Goal: Information Seeking & Learning: Find specific fact

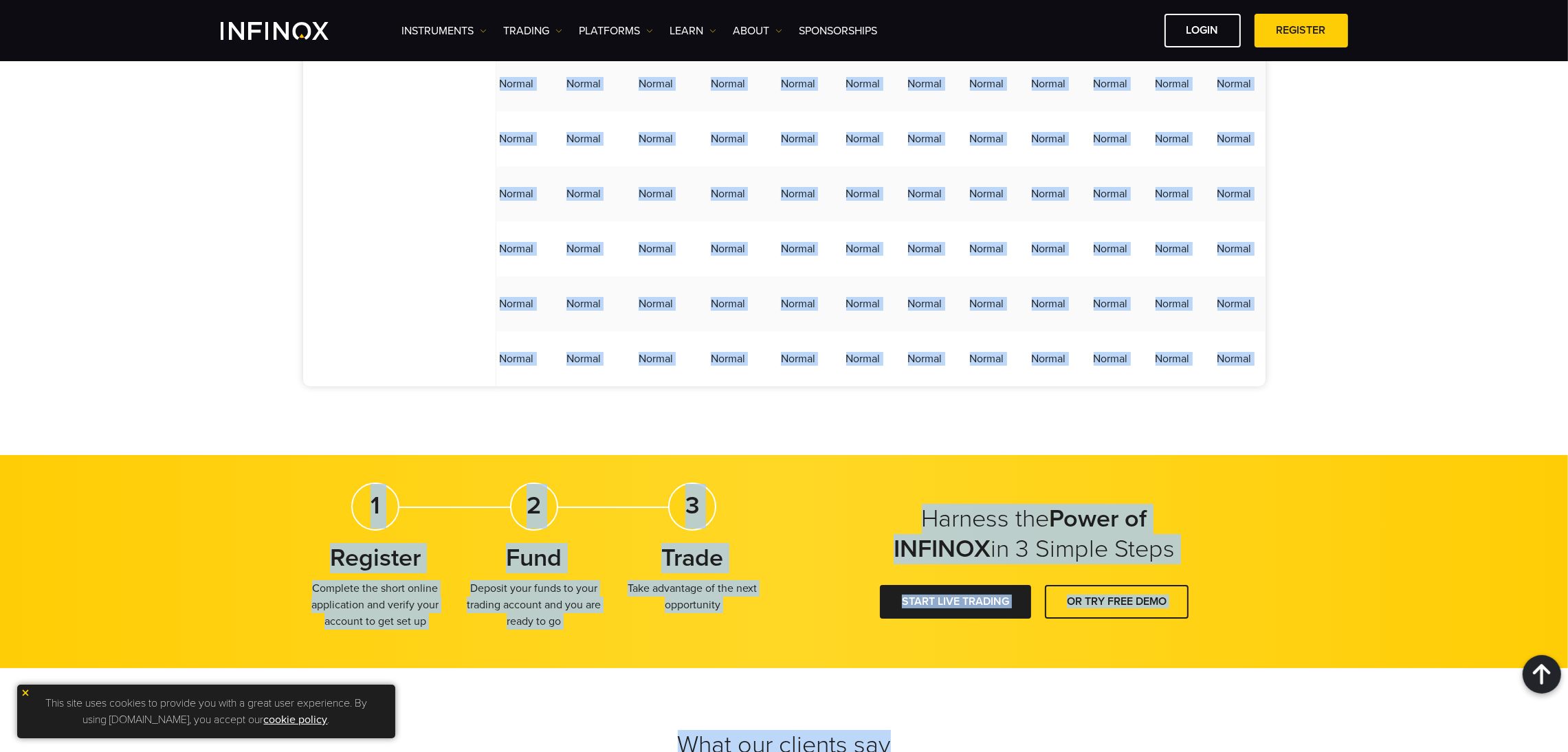
scroll to position [3717, 0]
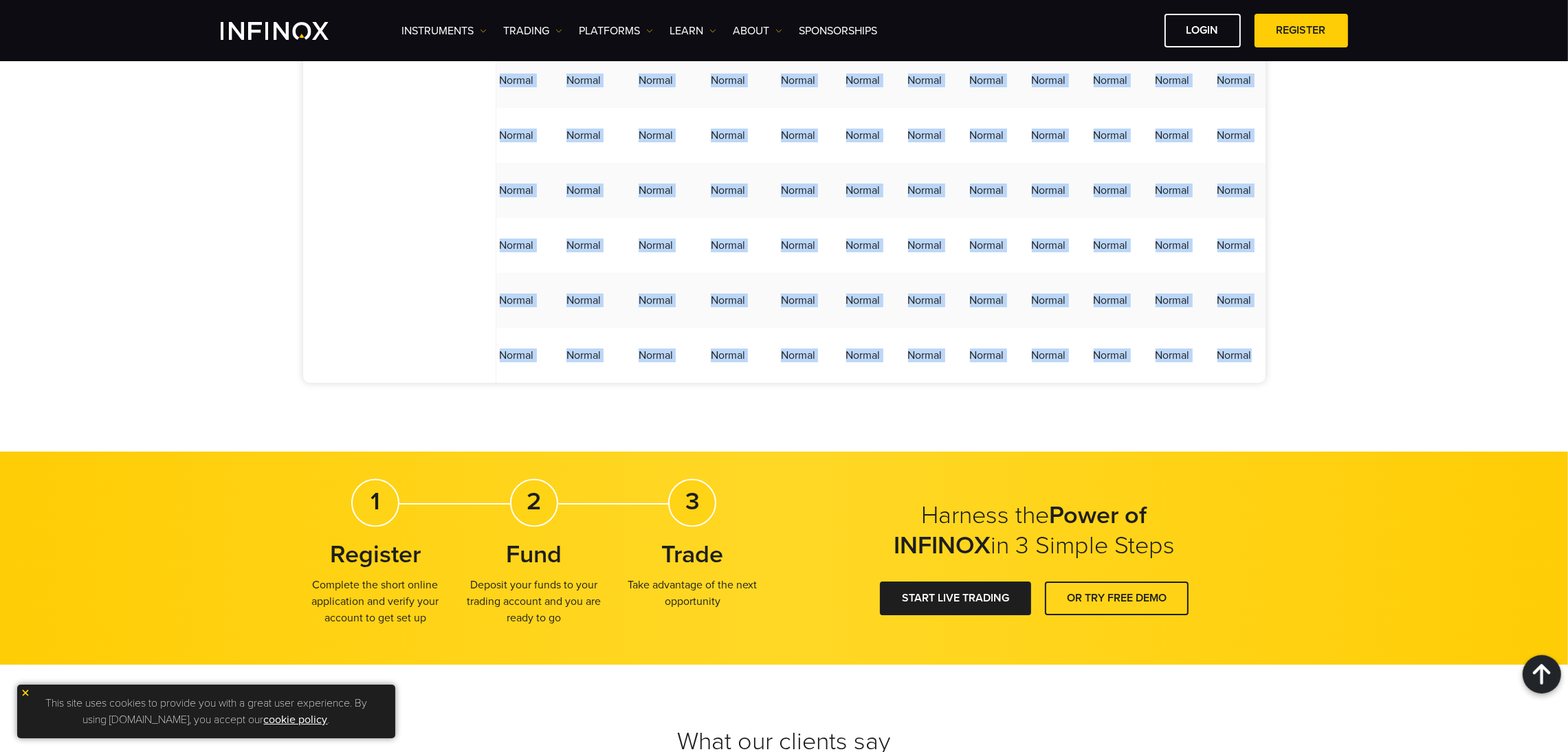
drag, startPoint x: 526, startPoint y: 286, endPoint x: 1253, endPoint y: 381, distance: 733.2
copy tbody "GMT+3 [DATE] [DATE] [DATE] [DATE] [DATE] [DATE] [DATE] [DATE] [DATE] [DATE] [DA…"
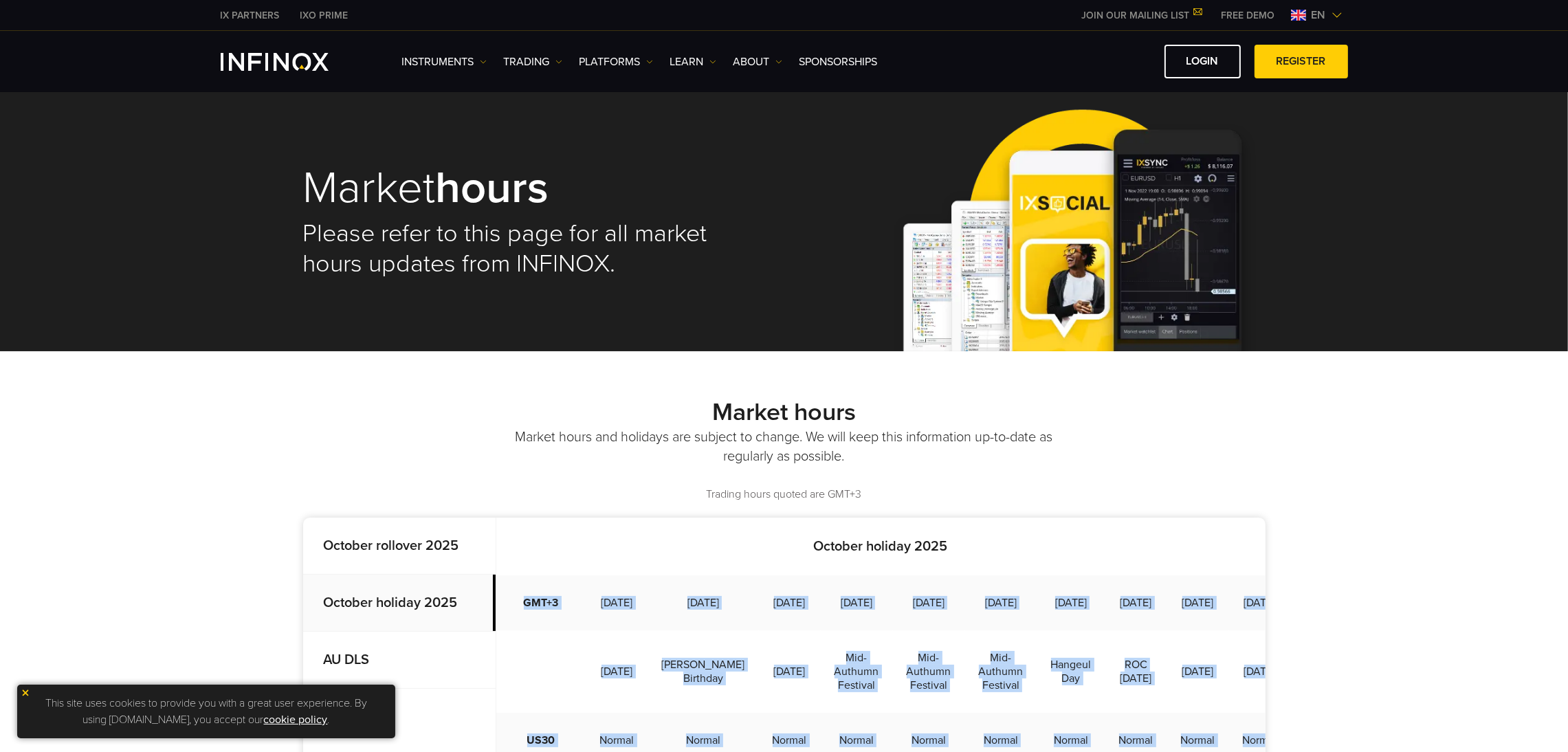
drag, startPoint x: 1238, startPoint y: 377, endPoint x: 521, endPoint y: 606, distance: 752.7
copy tbody "GMT+3 [DATE] [DATE] [DATE] [DATE] [DATE] [DATE] [DATE] [DATE] [DATE] [DATE] [DA…"
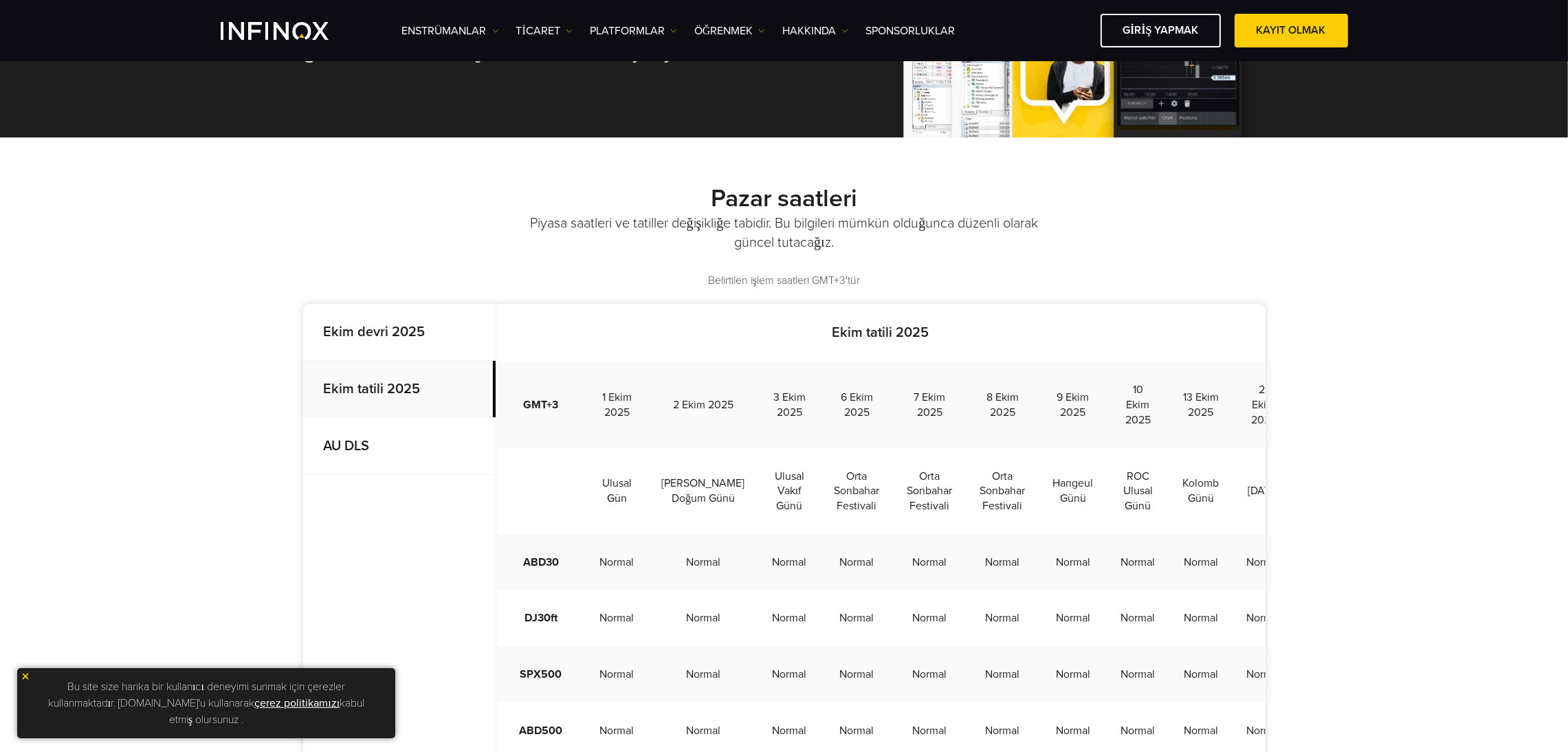
scroll to position [206, 0]
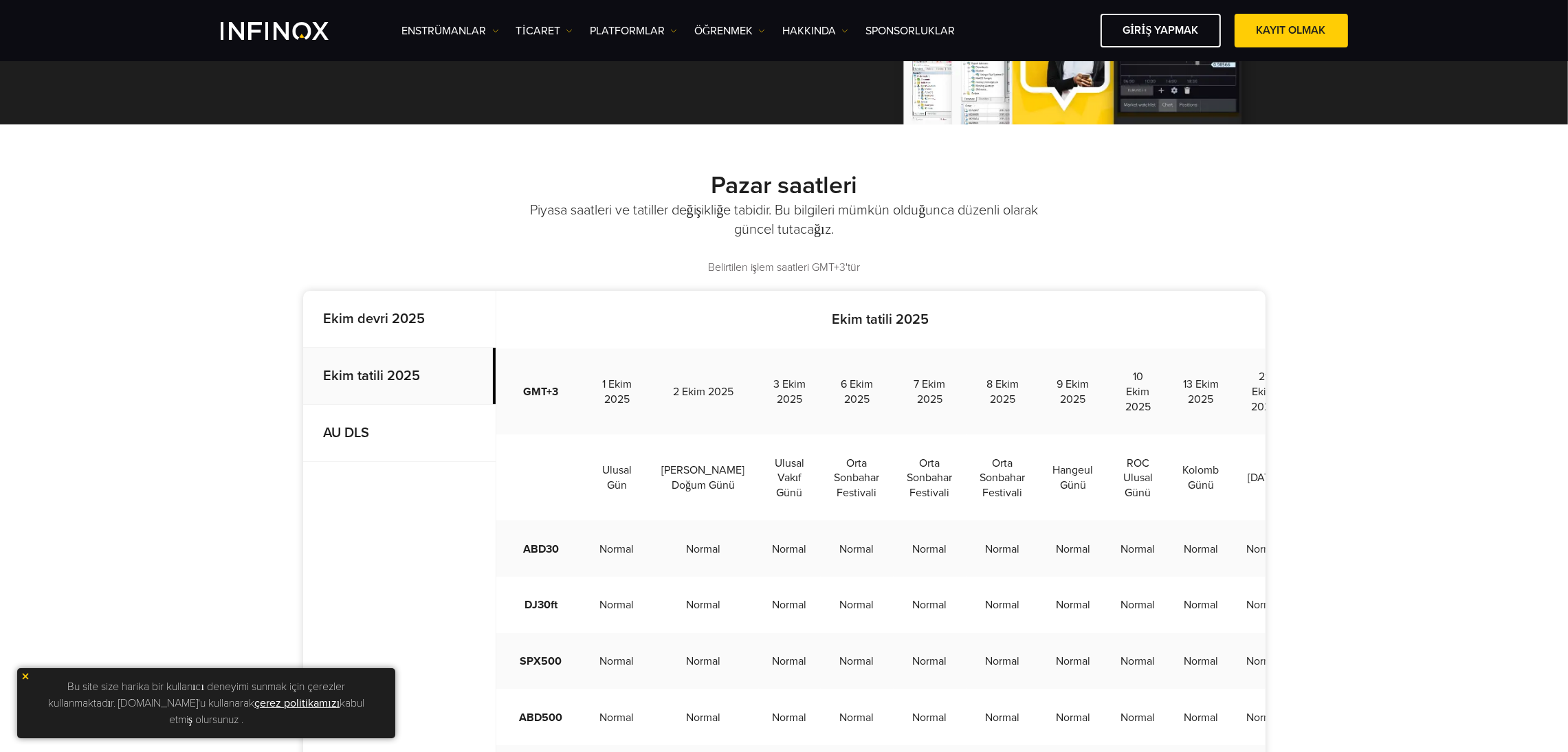
click at [393, 443] on p "AU DLS" at bounding box center [399, 433] width 193 height 57
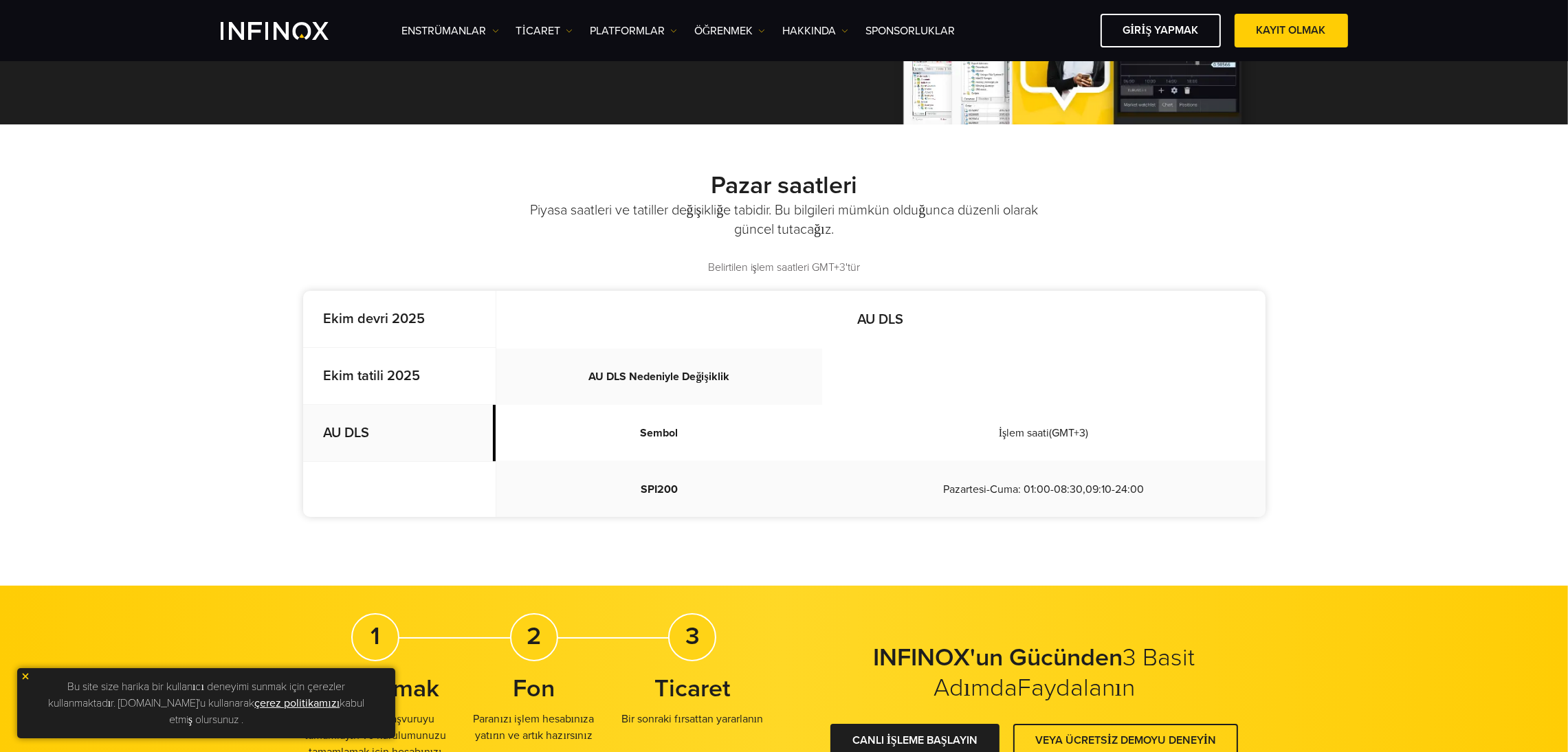
scroll to position [0, 0]
click at [341, 319] on font "Ekim devri 2025" at bounding box center [375, 319] width 102 height 16
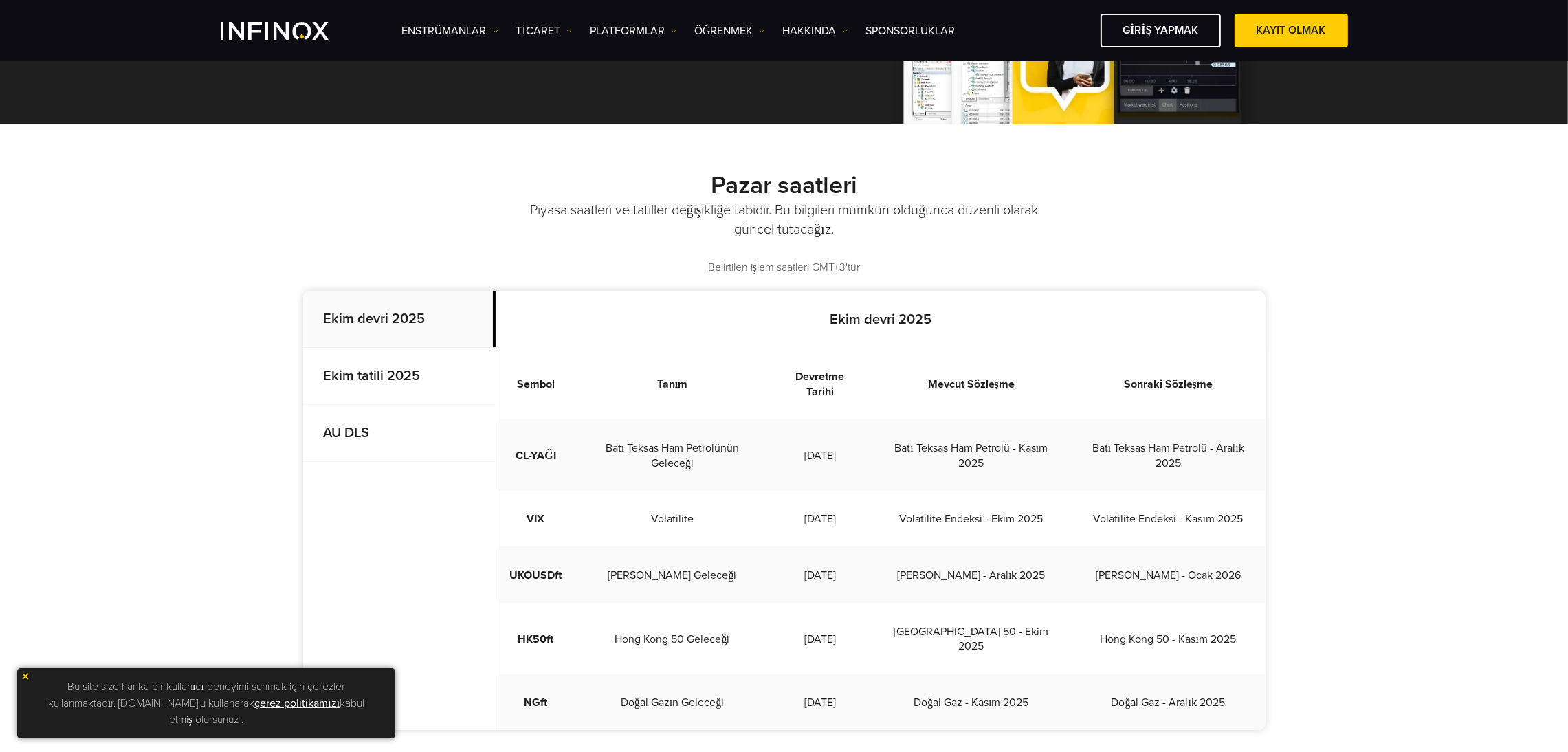
scroll to position [412, 0]
